Goal: Task Accomplishment & Management: Use online tool/utility

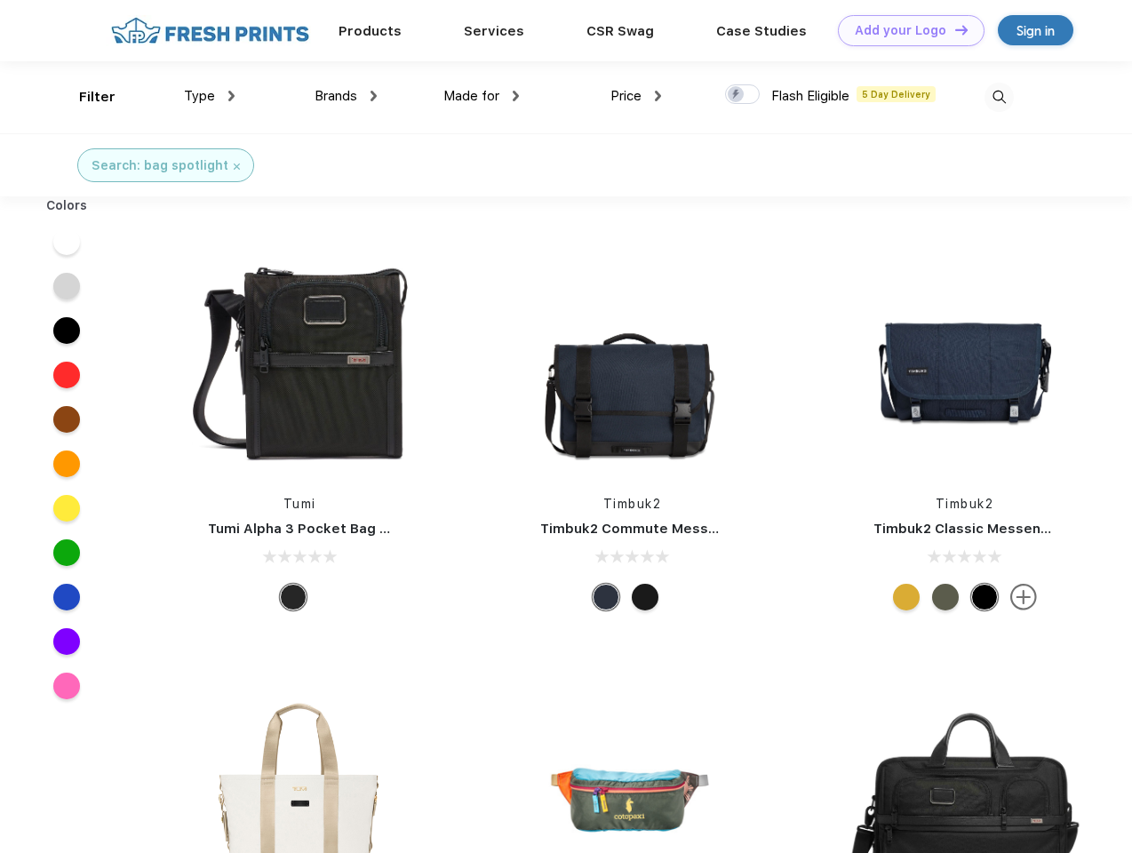
click at [905, 30] on link "Add your Logo Design Tool" at bounding box center [911, 30] width 147 height 31
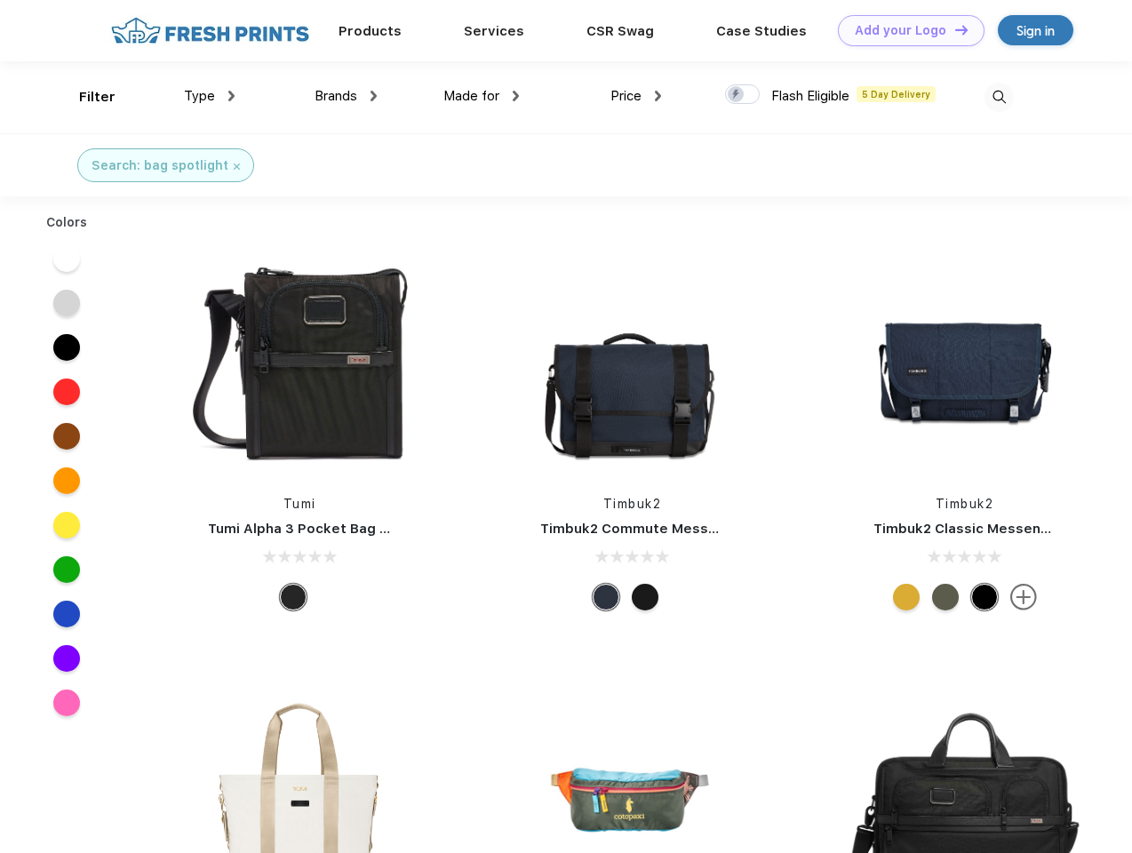
click at [0, 0] on div "Design Tool" at bounding box center [0, 0] width 0 height 0
click at [954, 29] on link "Add your Logo Design Tool" at bounding box center [911, 30] width 147 height 31
click at [85, 97] on div "Filter" at bounding box center [97, 97] width 36 height 20
click at [210, 96] on span "Type" at bounding box center [199, 96] width 31 height 16
click at [346, 96] on span "Brands" at bounding box center [336, 96] width 43 height 16
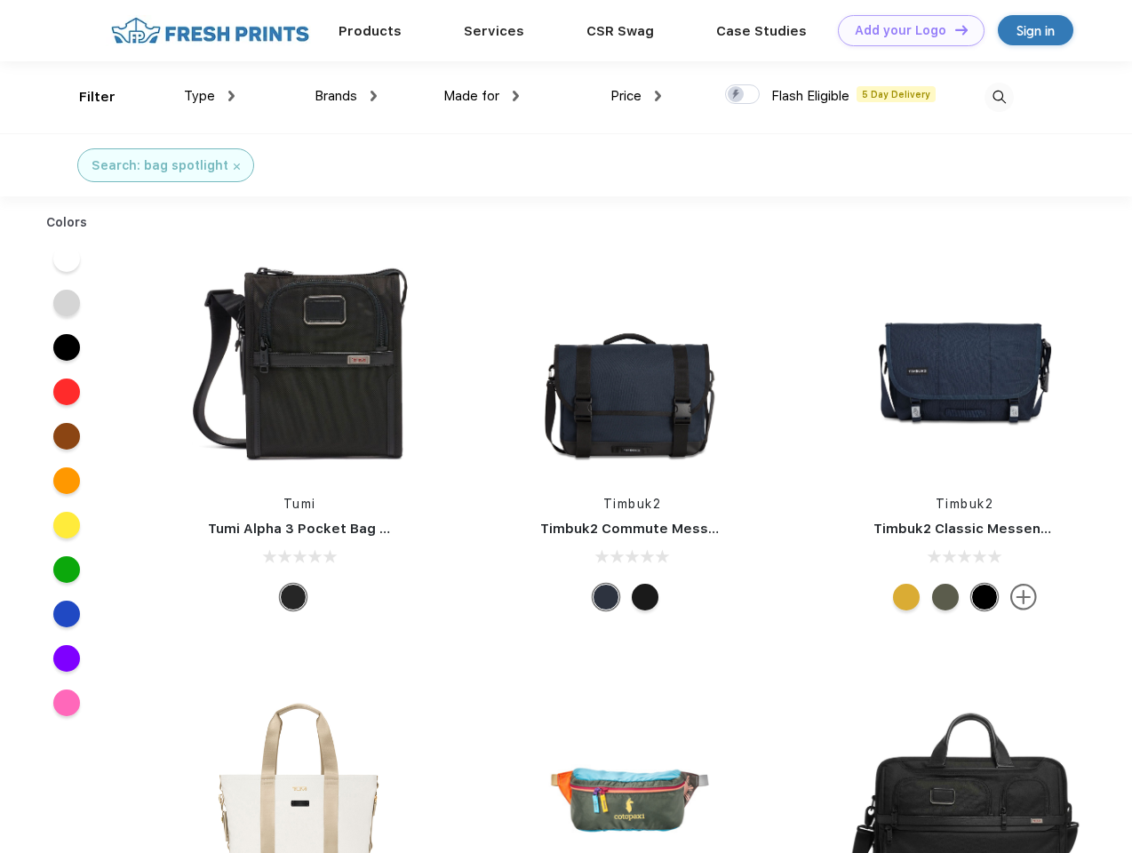
click at [482, 96] on span "Made for" at bounding box center [472, 96] width 56 height 16
click at [636, 96] on span "Price" at bounding box center [626, 96] width 31 height 16
click at [743, 95] on div at bounding box center [742, 94] width 35 height 20
click at [737, 95] on input "checkbox" at bounding box center [731, 90] width 12 height 12
click at [999, 97] on img at bounding box center [999, 97] width 29 height 29
